Goal: Task Accomplishment & Management: Manage account settings

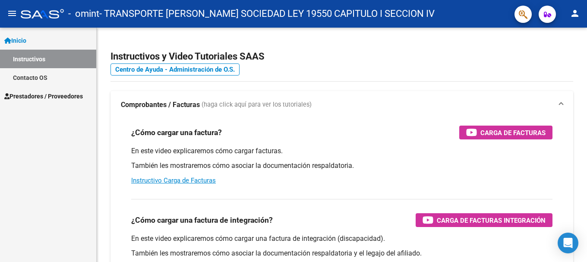
click at [22, 99] on span "Prestadores / Proveedores" at bounding box center [43, 95] width 79 height 9
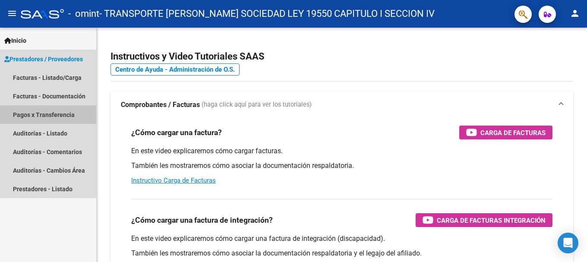
click at [16, 114] on link "Pagos x Transferencia" at bounding box center [48, 114] width 96 height 19
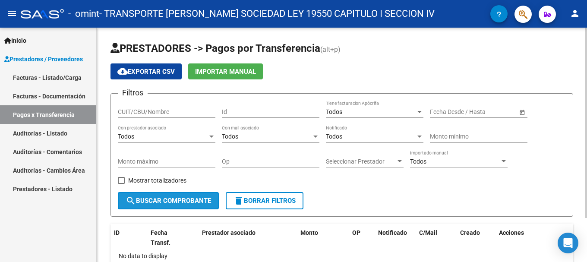
click at [170, 201] on span "search Buscar Comprobante" at bounding box center [168, 201] width 85 height 8
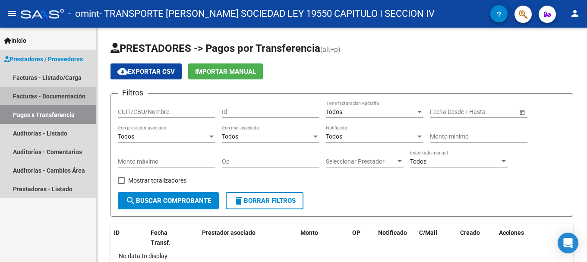
click at [37, 93] on link "Facturas - Documentación" at bounding box center [48, 96] width 96 height 19
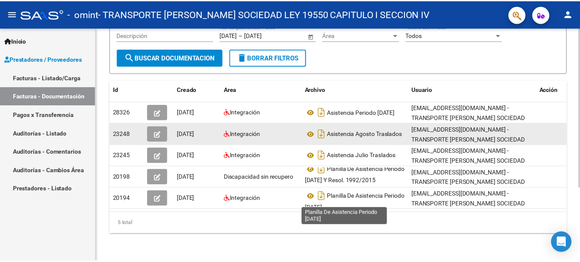
scroll to position [65, 0]
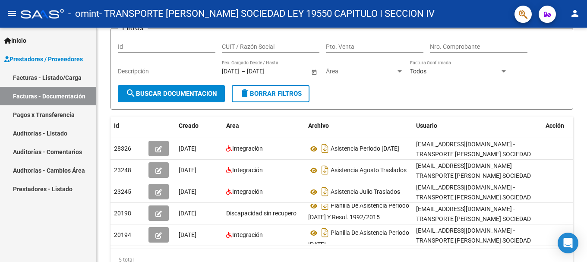
click at [45, 78] on link "Facturas - Listado/Carga" at bounding box center [48, 77] width 96 height 19
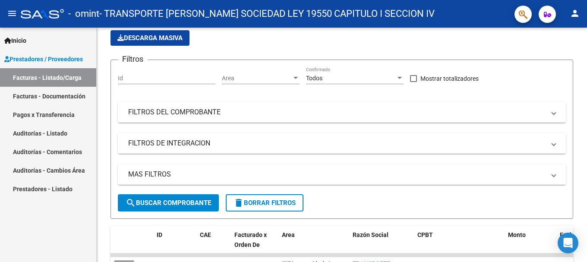
click at [574, 10] on mat-icon "person" at bounding box center [574, 13] width 10 height 10
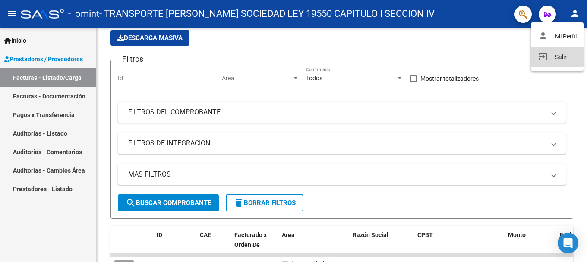
click at [562, 55] on button "exit_to_app Salir" at bounding box center [557, 57] width 53 height 21
